Goal: Check status: Check status

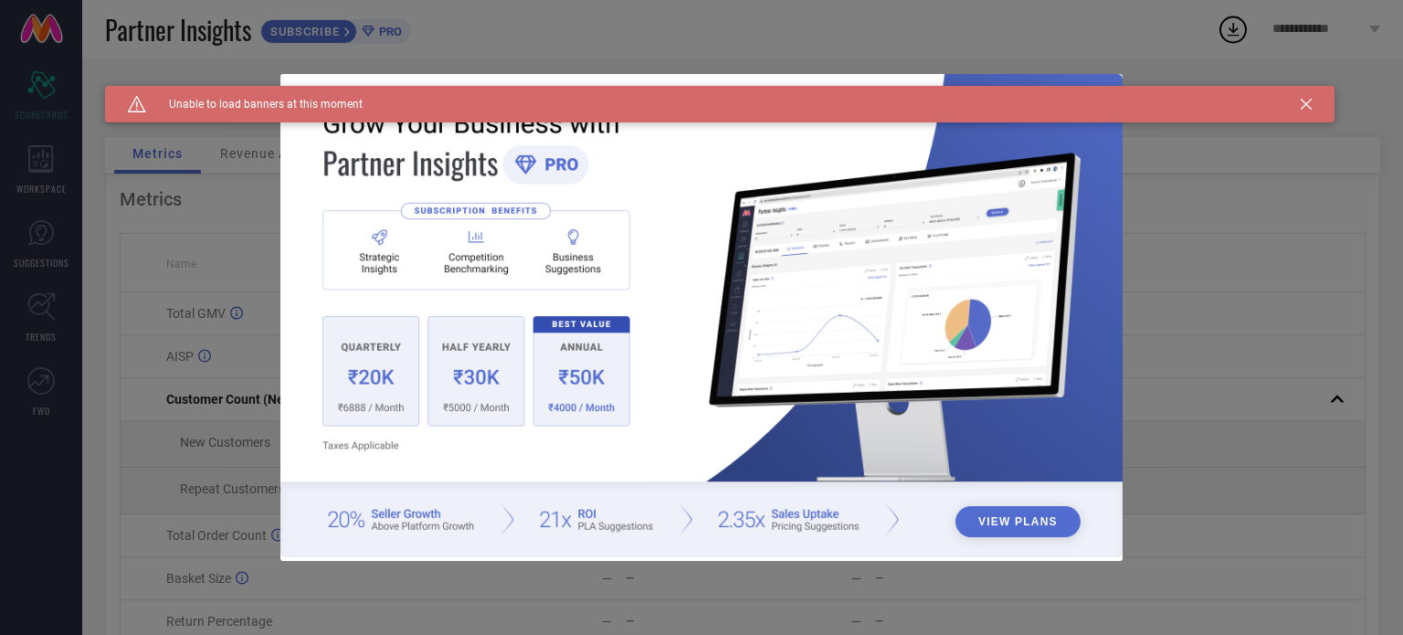
click at [1310, 101] on icon at bounding box center [1306, 104] width 11 height 11
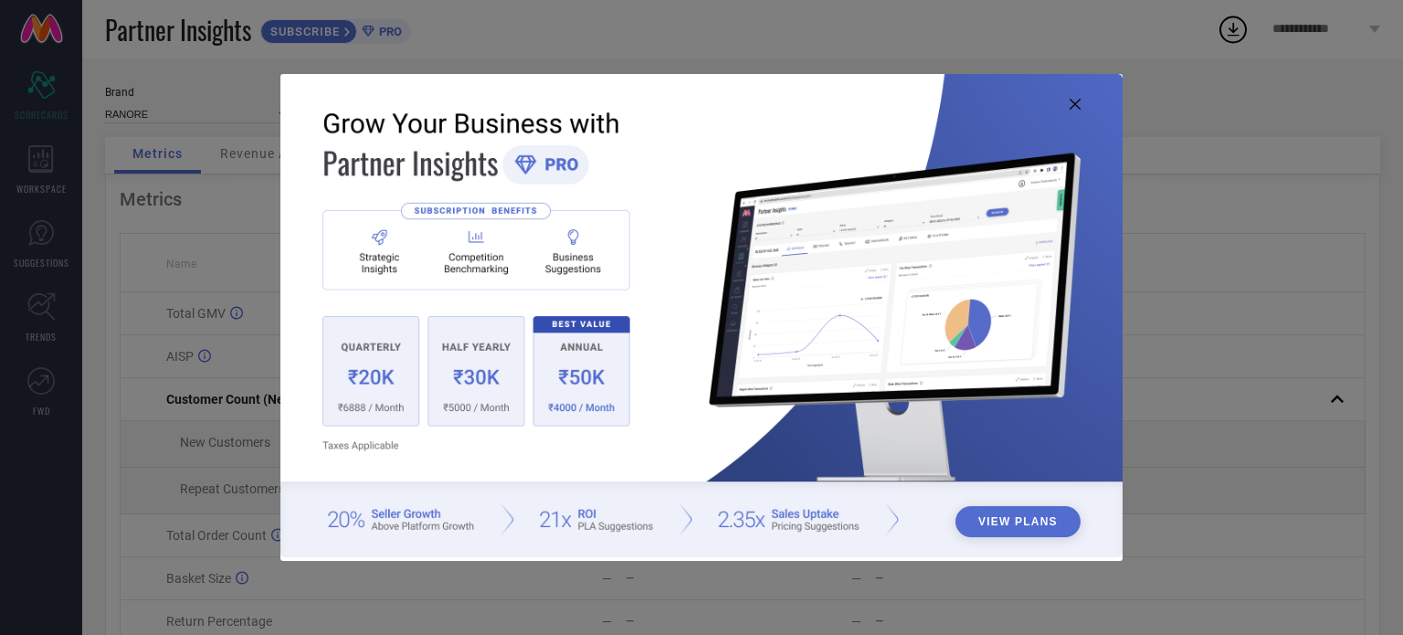
click at [1078, 109] on icon at bounding box center [1075, 104] width 11 height 11
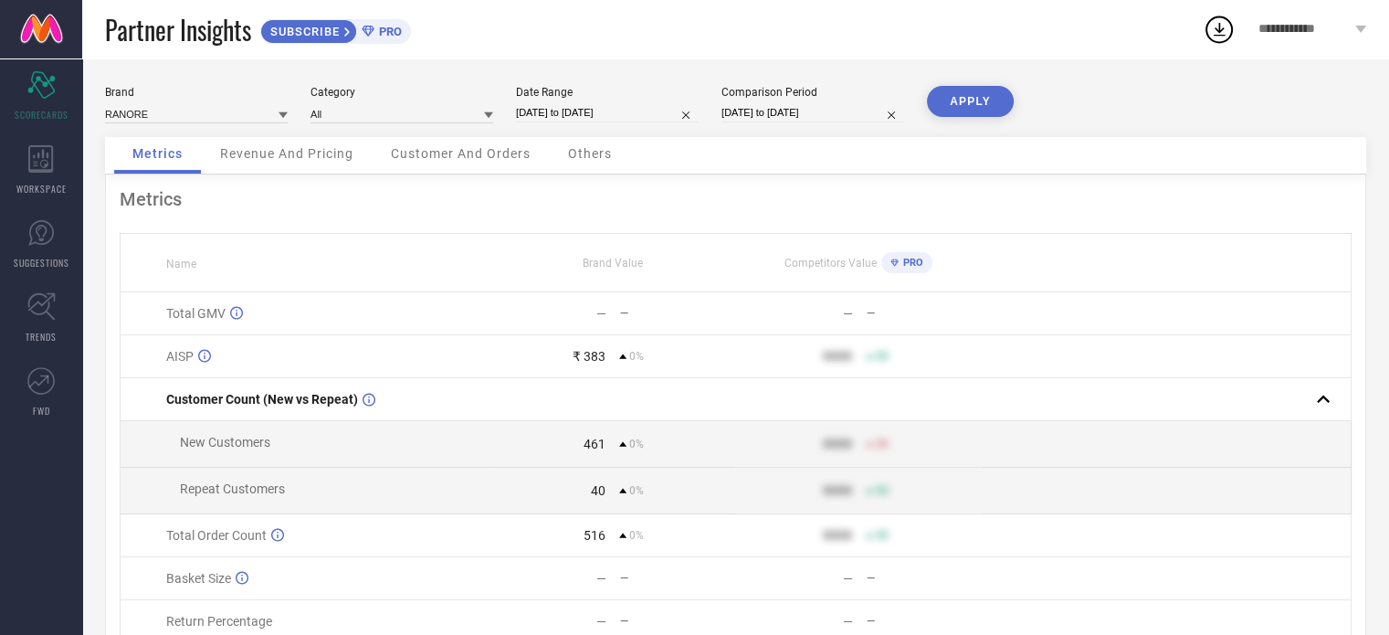
click at [560, 113] on input "[DATE] to [DATE]" at bounding box center [607, 112] width 183 height 19
select select "8"
select select "2025"
select select "9"
select select "2025"
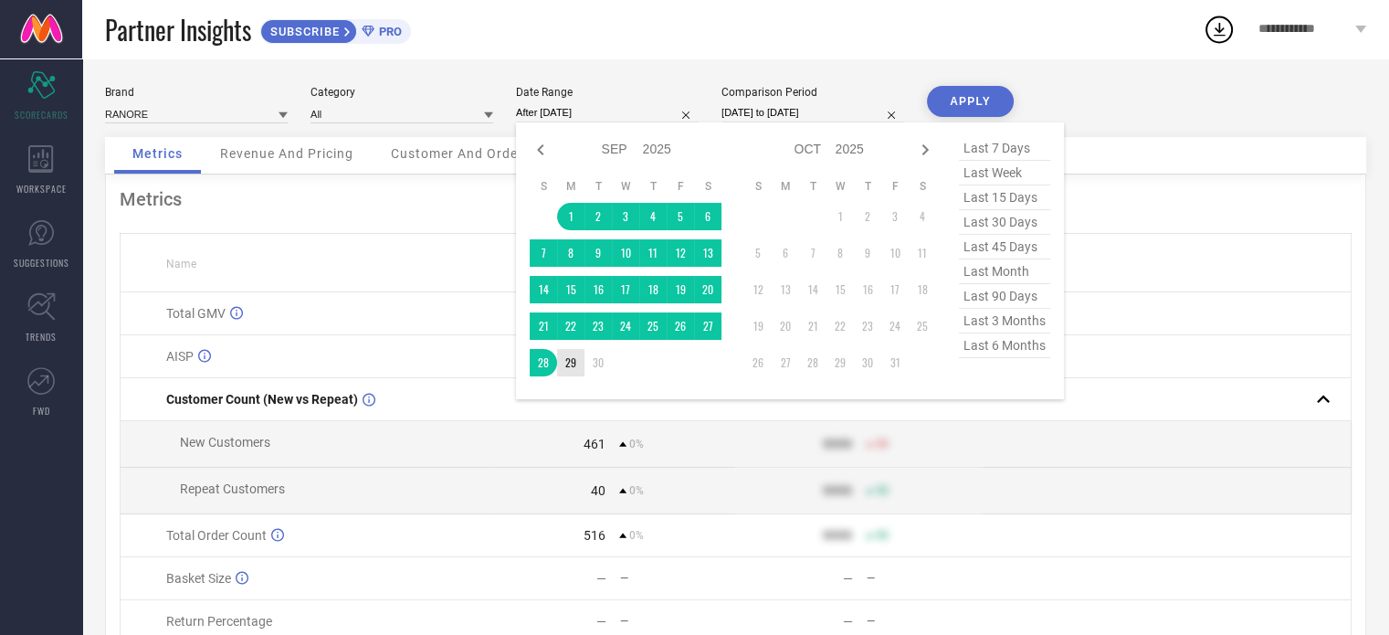
click at [565, 367] on td "29" at bounding box center [570, 362] width 27 height 27
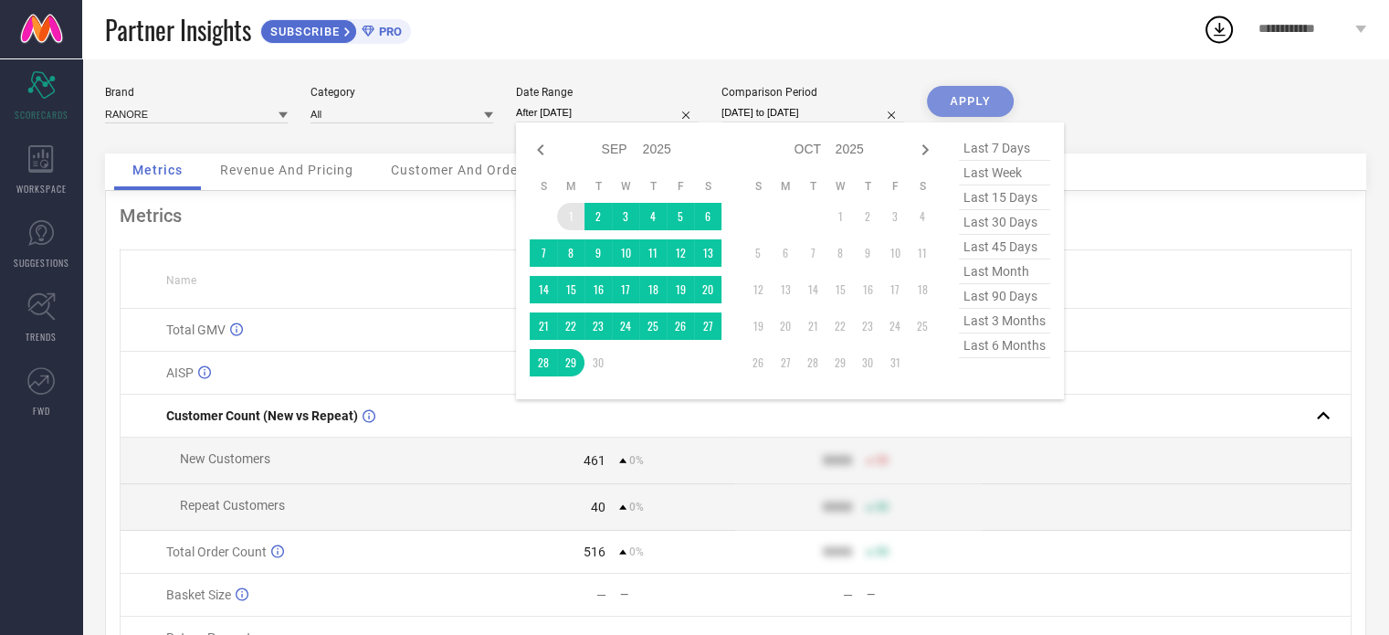
type input "[DATE] to [DATE]"
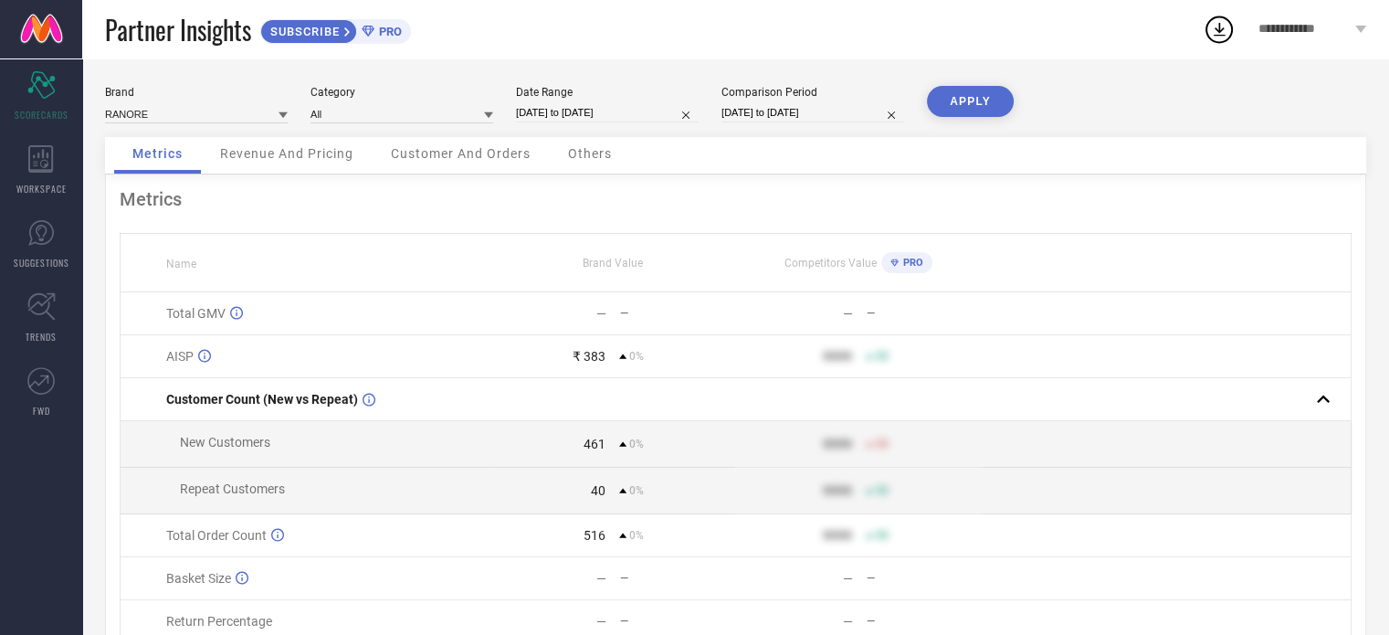
click at [744, 116] on input "[DATE] to [DATE]" at bounding box center [813, 112] width 183 height 19
select select "8"
select select "2025"
select select "9"
select select "2025"
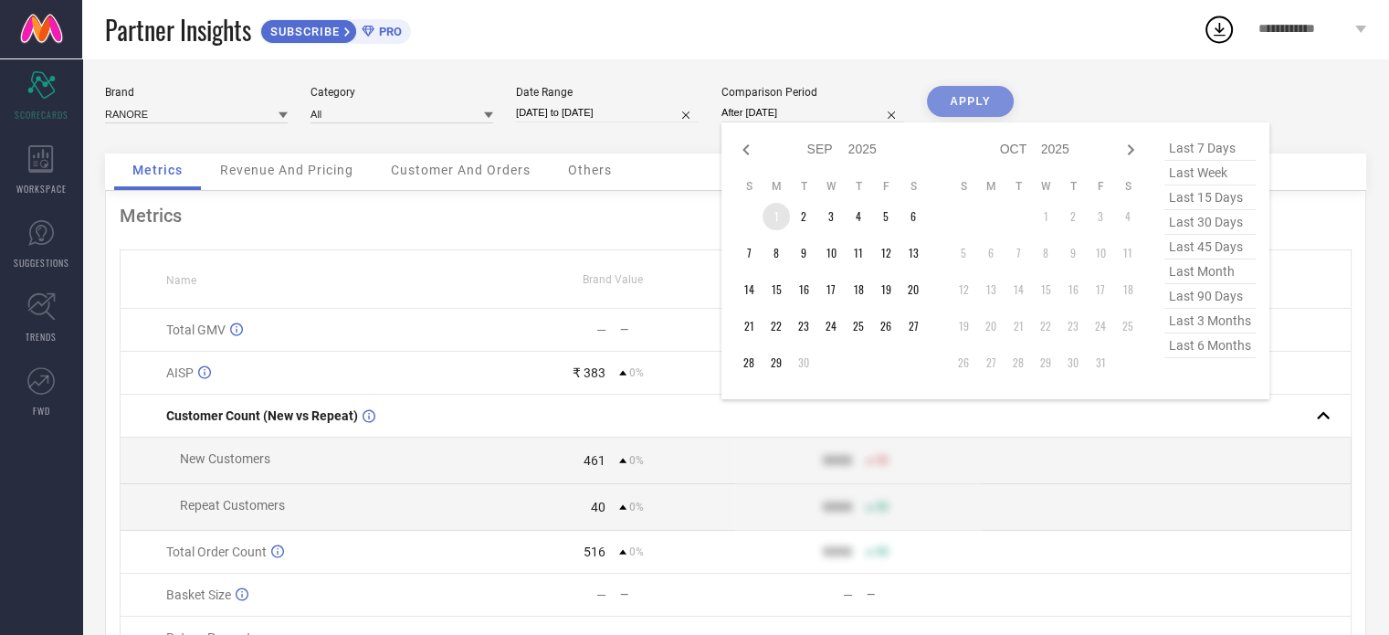
click at [782, 205] on td "1" at bounding box center [776, 216] width 27 height 27
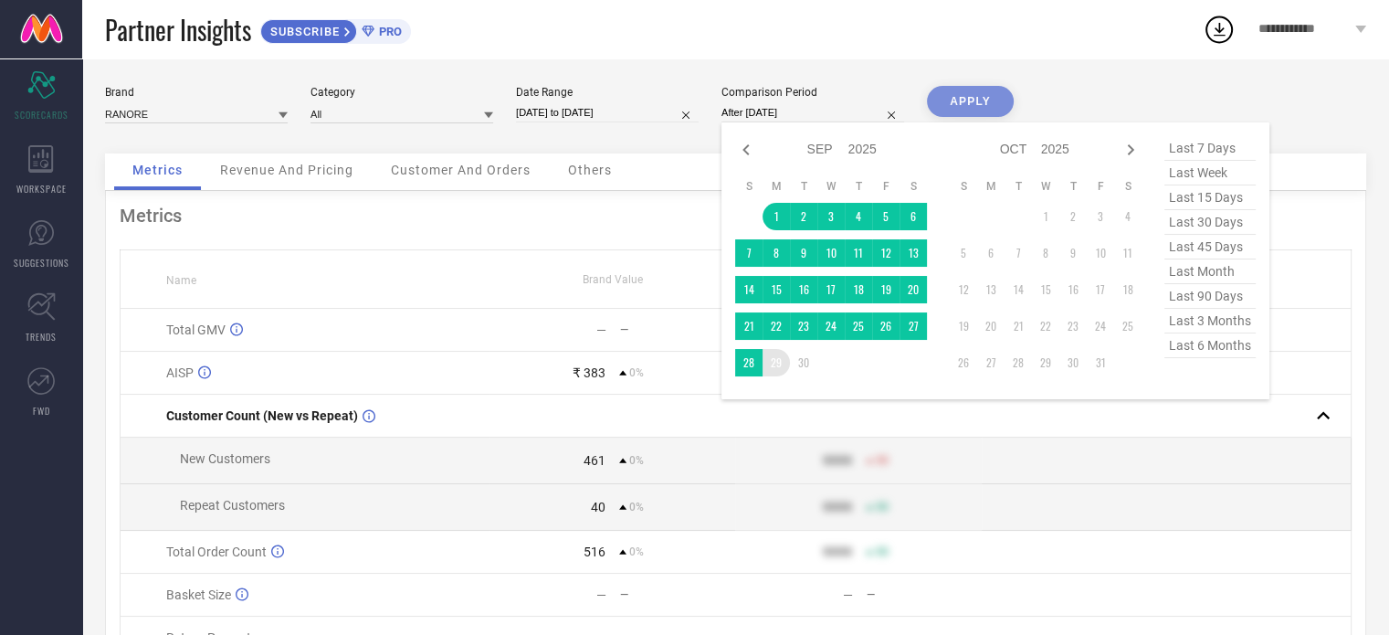
type input "[DATE] to [DATE]"
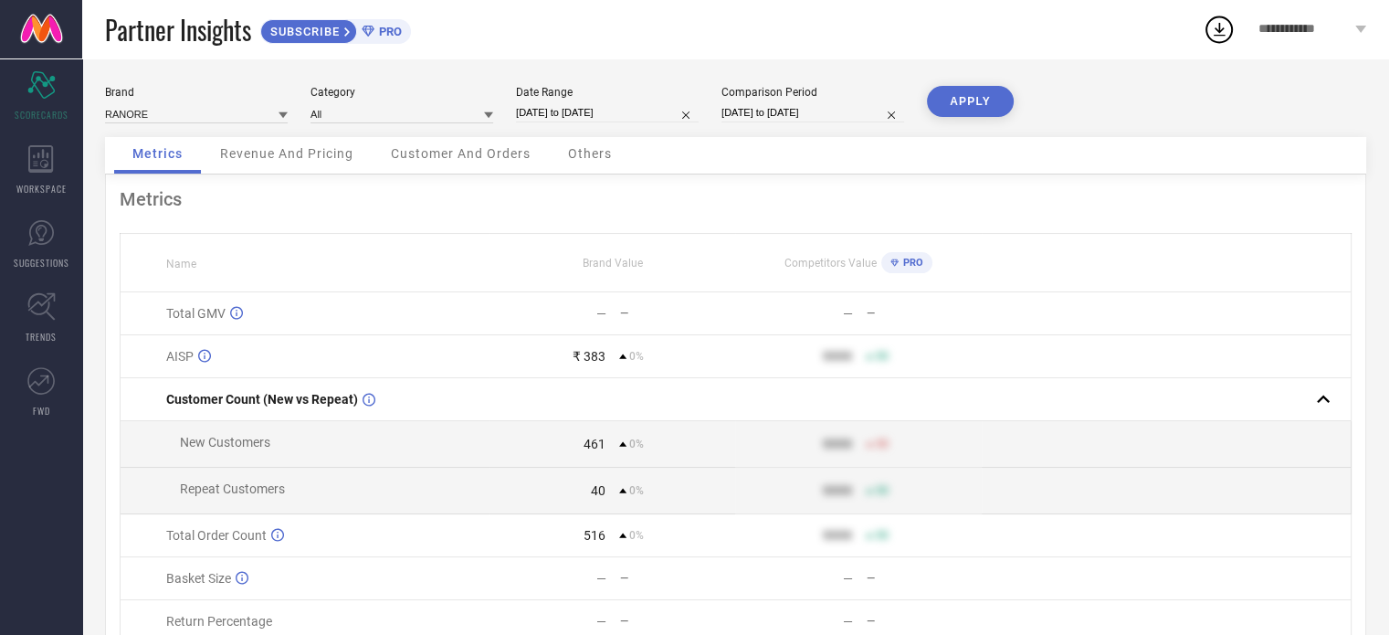
click at [987, 89] on button "APPLY" at bounding box center [970, 101] width 87 height 31
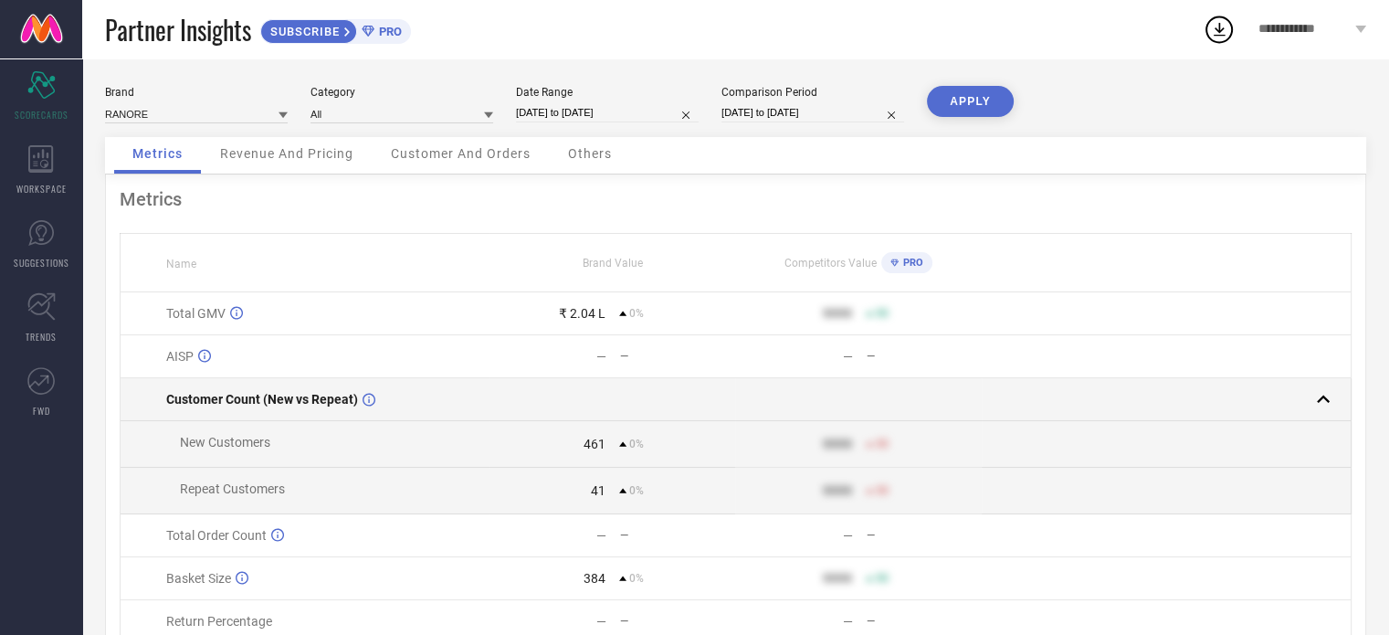
click at [919, 381] on td at bounding box center [858, 399] width 247 height 43
